Goal: Information Seeking & Learning: Learn about a topic

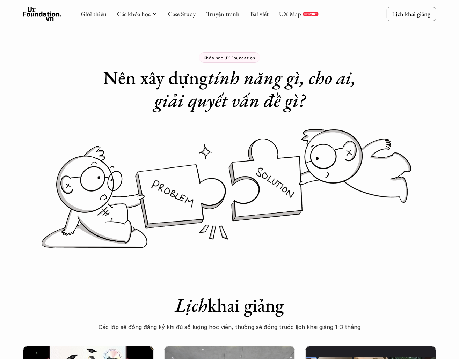
scroll to position [309, 0]
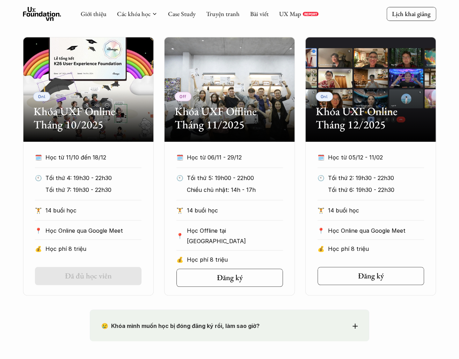
click at [52, 19] on icon at bounding box center [42, 14] width 38 height 14
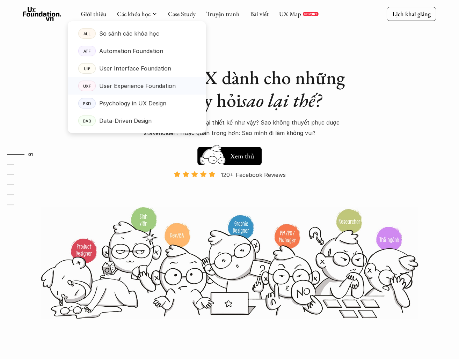
click at [113, 84] on p "User Experience Foundation" at bounding box center [137, 86] width 76 height 10
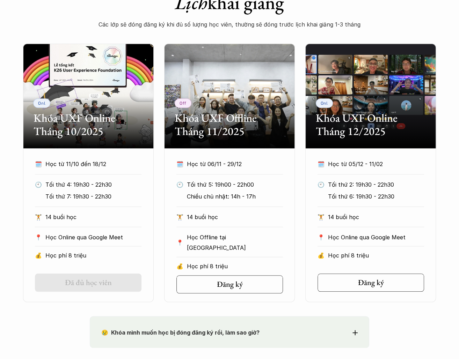
scroll to position [302, 0]
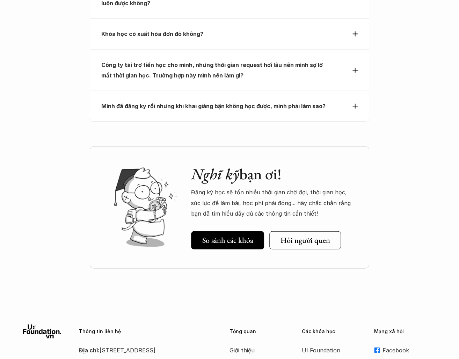
scroll to position [3168, 0]
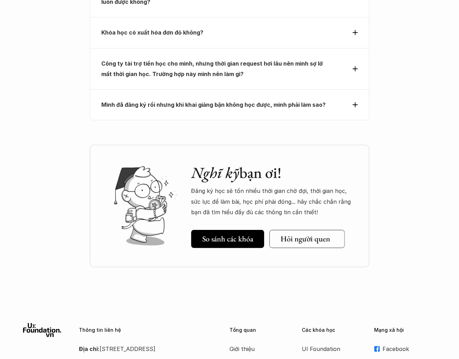
click at [280, 230] on link "Hỏi người quen" at bounding box center [306, 239] width 75 height 18
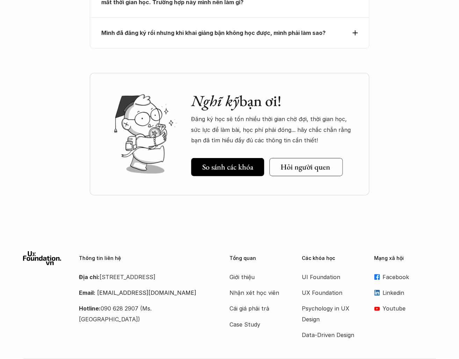
click at [290, 163] on h5 "Hỏi người quen" at bounding box center [305, 167] width 50 height 9
